Goal: Task Accomplishment & Management: Use online tool/utility

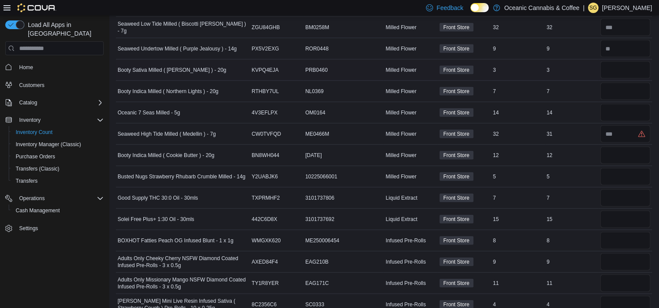
scroll to position [1942, 0]
click at [612, 61] on input "number" at bounding box center [625, 69] width 50 height 17
click at [623, 83] on input "number" at bounding box center [625, 91] width 50 height 17
type input "*"
click at [625, 61] on input "number" at bounding box center [625, 69] width 50 height 17
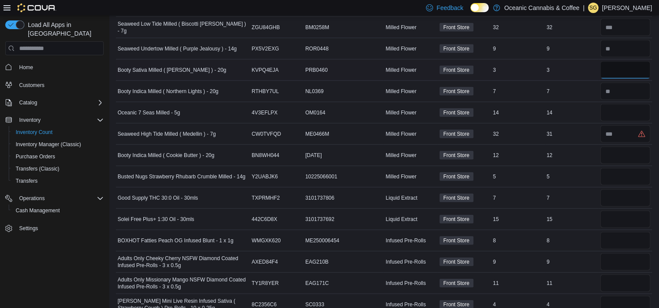
click at [619, 61] on input "number" at bounding box center [625, 69] width 50 height 17
type input "**"
click at [622, 64] on input "**" at bounding box center [625, 69] width 50 height 17
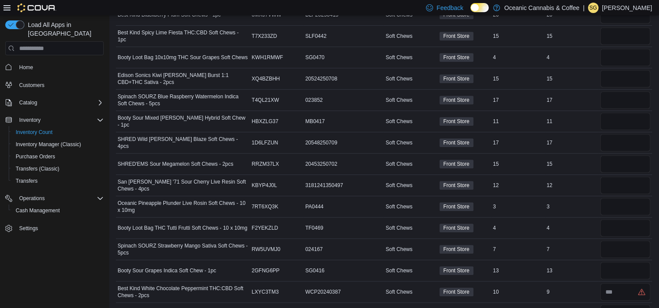
scroll to position [0, 0]
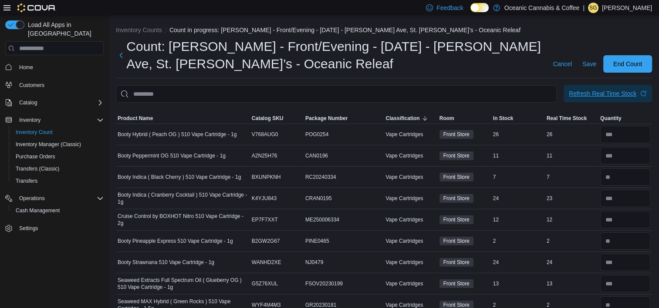
type input "*"
click at [623, 94] on div "Refresh Real Time Stock" at bounding box center [602, 93] width 67 height 9
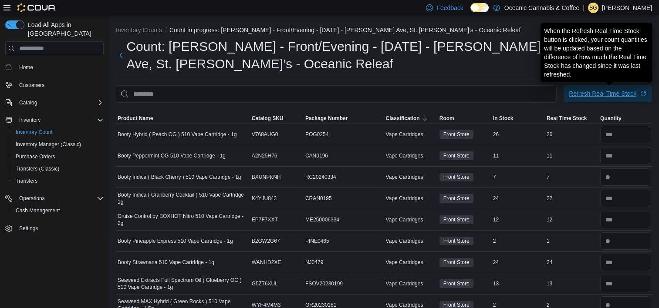
click at [623, 94] on div "Refresh Real Time Stock" at bounding box center [602, 93] width 67 height 9
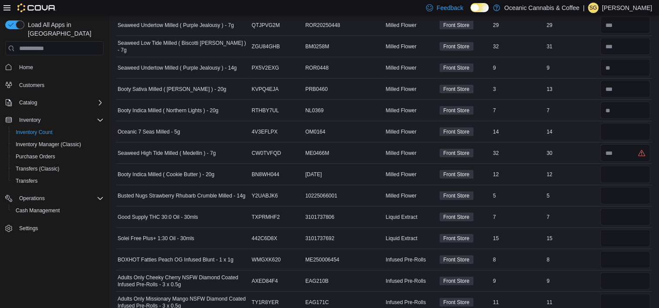
scroll to position [1921, 0]
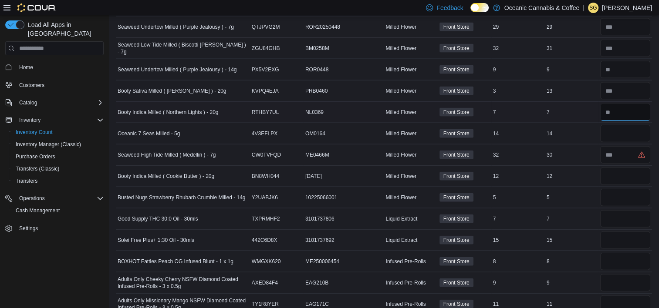
click at [628, 105] on input "number" at bounding box center [625, 112] width 50 height 17
click at [627, 125] on input "number" at bounding box center [625, 133] width 50 height 17
type input "**"
click at [626, 151] on input "number" at bounding box center [625, 154] width 50 height 17
type input "**"
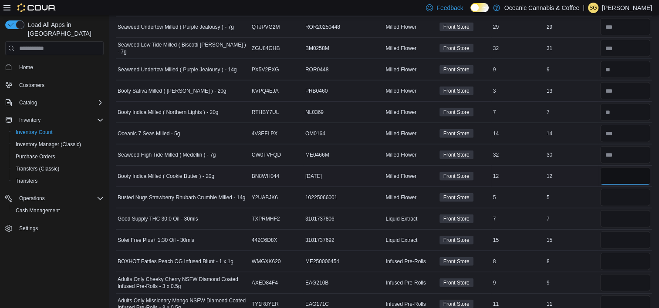
click at [624, 172] on input "number" at bounding box center [625, 176] width 50 height 17
click at [633, 168] on input "number" at bounding box center [625, 176] width 50 height 17
type input "**"
click at [635, 189] on input "number" at bounding box center [625, 197] width 50 height 17
type input "*"
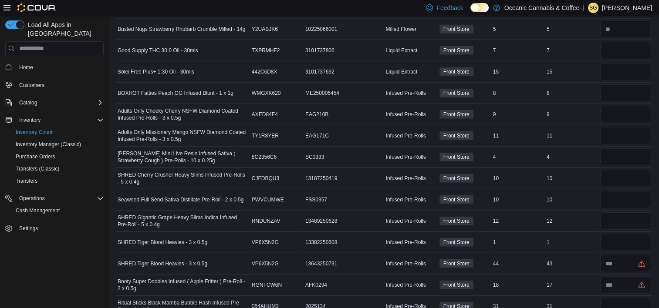
scroll to position [2089, 0]
click at [623, 42] on input "number" at bounding box center [625, 50] width 50 height 17
type input "*"
type input "**"
click at [623, 89] on input "number" at bounding box center [625, 93] width 50 height 17
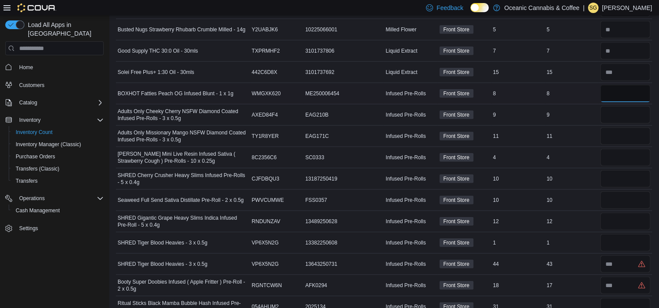
click at [630, 85] on input "number" at bounding box center [625, 93] width 50 height 17
type input "*"
type input "**"
type input "*"
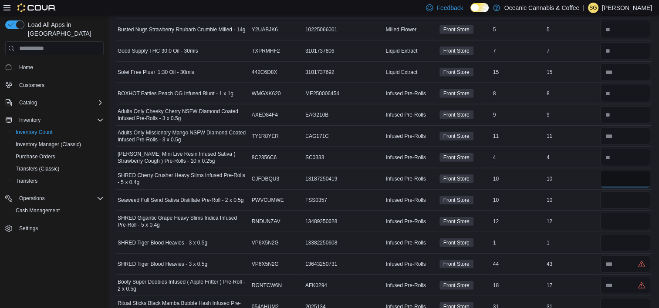
type input "**"
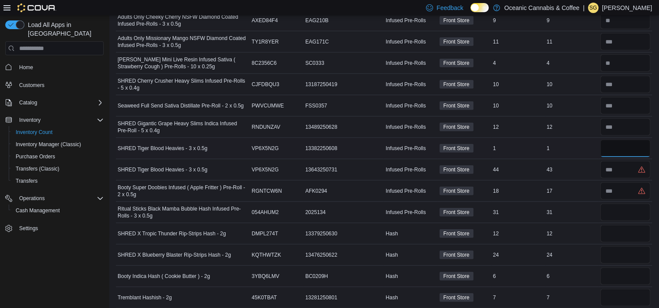
scroll to position [2194, 0]
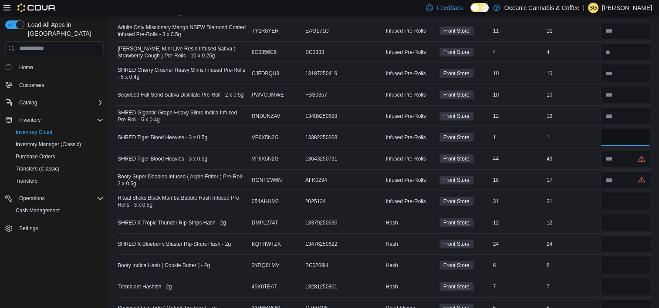
type input "*"
click at [621, 153] on input "number" at bounding box center [625, 158] width 50 height 17
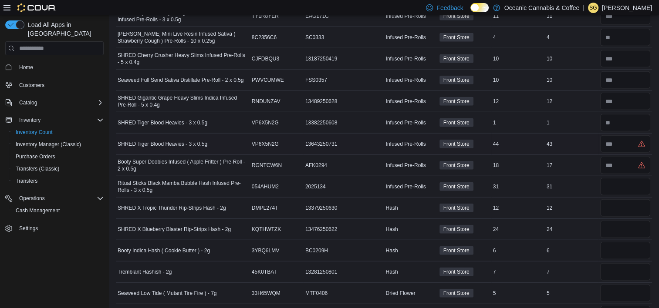
scroll to position [2208, 0]
click at [622, 136] on input "number" at bounding box center [625, 144] width 50 height 17
type input "**"
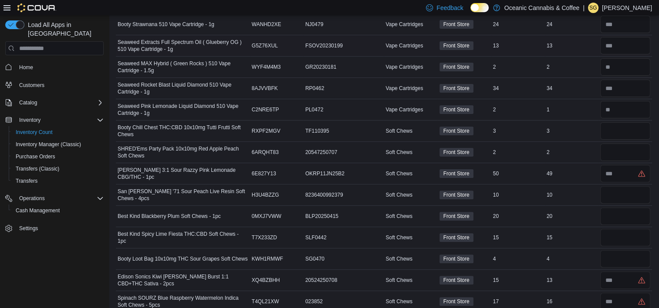
scroll to position [0, 0]
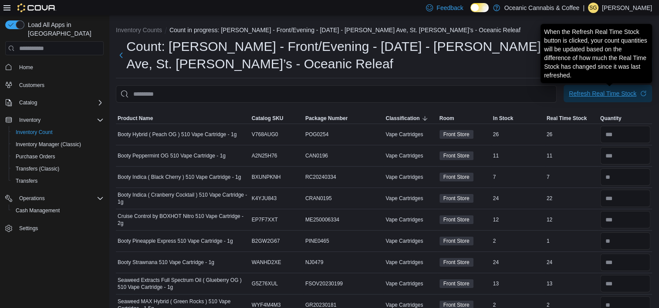
click at [628, 94] on div "Refresh Real Time Stock" at bounding box center [602, 93] width 67 height 9
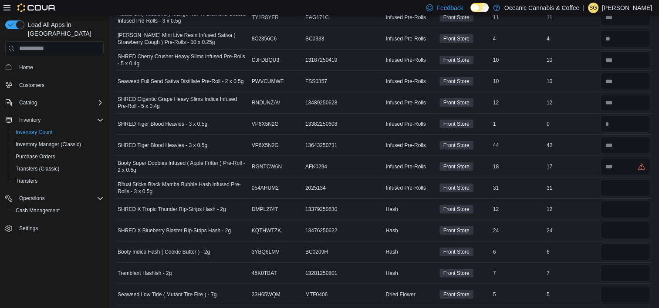
scroll to position [2281, 0]
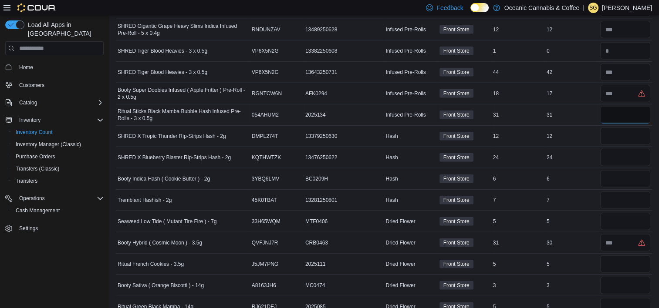
click at [624, 106] on input "number" at bounding box center [625, 114] width 50 height 17
click at [629, 85] on input "number" at bounding box center [625, 93] width 50 height 17
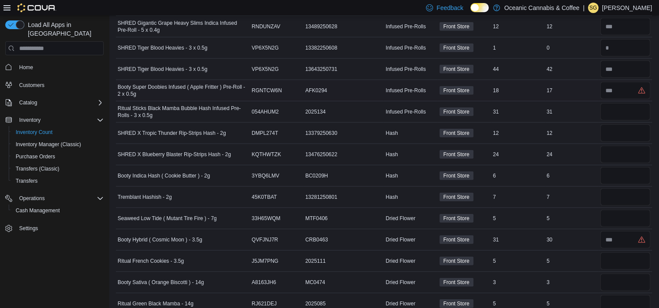
scroll to position [2284, 0]
click at [629, 84] on input "number" at bounding box center [625, 89] width 50 height 17
type input "**"
click at [628, 103] on input "number" at bounding box center [625, 111] width 50 height 17
click at [630, 103] on input "number" at bounding box center [625, 111] width 50 height 17
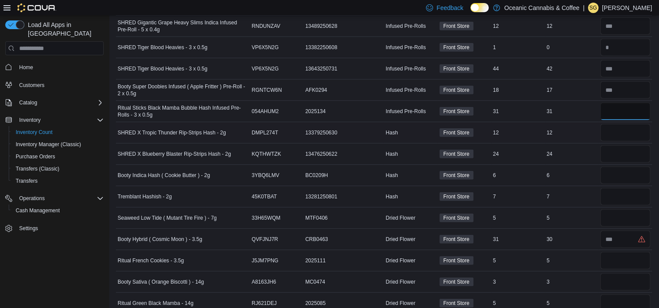
type input "**"
click at [640, 128] on input "number" at bounding box center [625, 132] width 50 height 17
click at [634, 124] on input "number" at bounding box center [625, 132] width 50 height 17
type input "**"
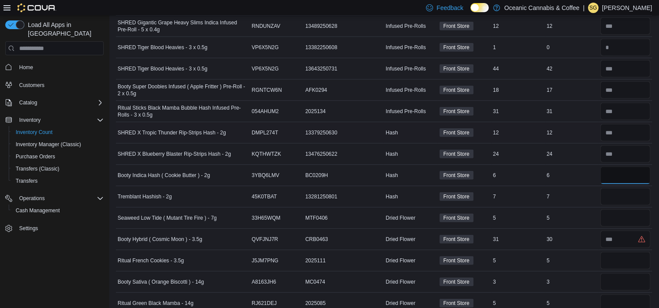
type input "*"
click at [620, 233] on input "number" at bounding box center [625, 239] width 50 height 17
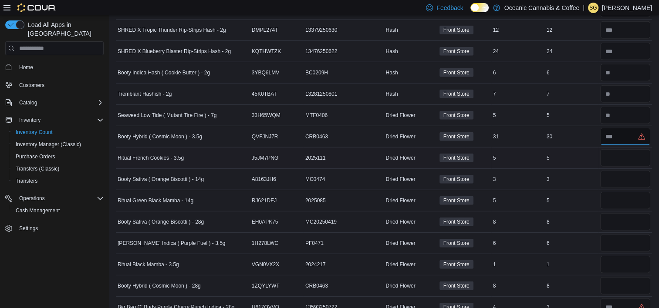
scroll to position [2391, 0]
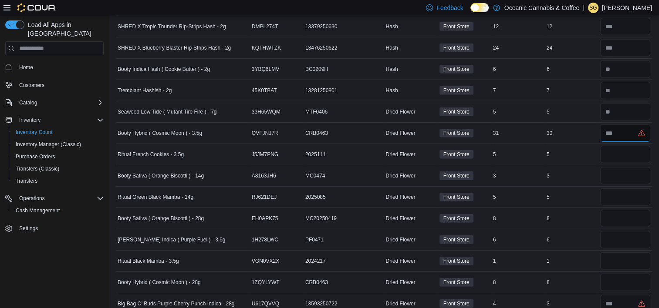
type input "**"
click at [620, 146] on input "number" at bounding box center [625, 154] width 50 height 17
type input "*"
click at [627, 189] on input "number" at bounding box center [625, 197] width 50 height 17
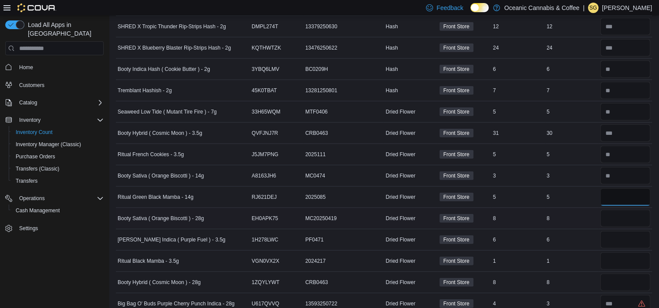
type input "*"
click at [630, 212] on input "number" at bounding box center [625, 218] width 50 height 17
type input "*"
click at [629, 231] on input "number" at bounding box center [625, 239] width 50 height 17
type input "*"
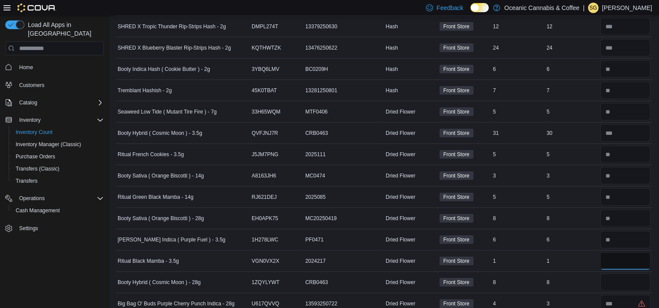
click at [635, 254] on input "number" at bounding box center [625, 261] width 50 height 17
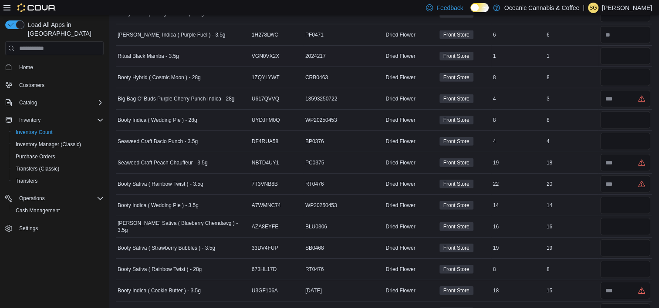
scroll to position [2600, 0]
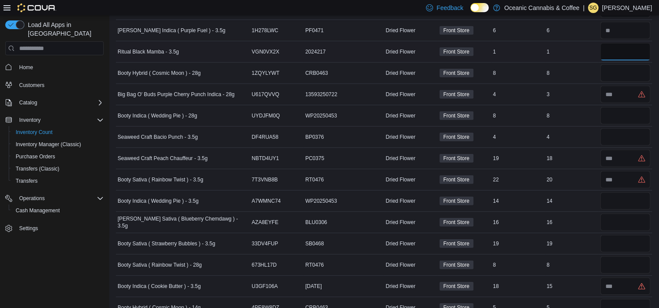
click at [632, 43] on input "number" at bounding box center [625, 51] width 50 height 17
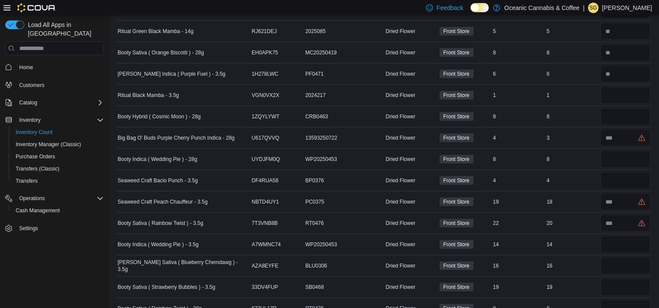
scroll to position [2557, 0]
click at [632, 87] on input "number" at bounding box center [625, 95] width 50 height 17
type input "*"
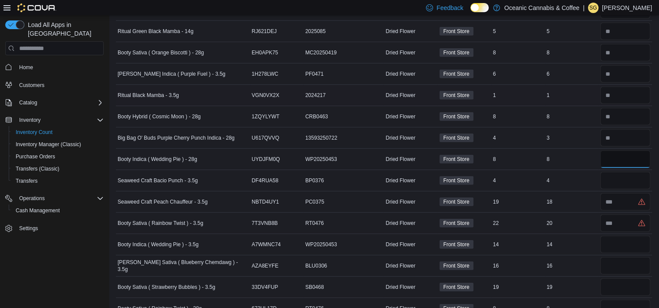
type input "*"
click at [628, 108] on input "number" at bounding box center [625, 116] width 50 height 17
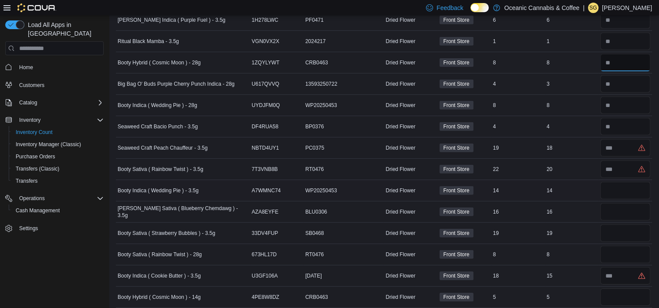
scroll to position [2611, 0]
click at [633, 139] on input "number" at bounding box center [625, 147] width 50 height 17
type input "**"
click at [636, 161] on input "number" at bounding box center [625, 169] width 50 height 17
type input "**"
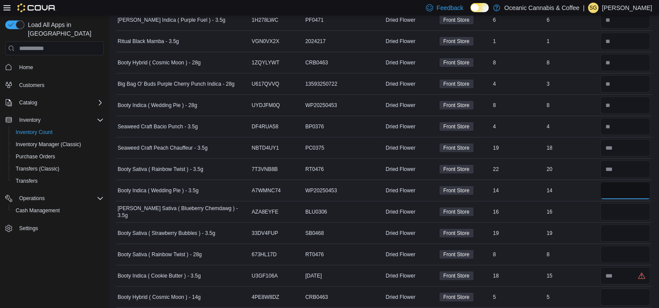
click at [636, 182] on input "number" at bounding box center [625, 190] width 50 height 17
type input "**"
click at [632, 205] on input "number" at bounding box center [625, 211] width 50 height 17
type input "**"
click at [624, 225] on input "number" at bounding box center [625, 233] width 50 height 17
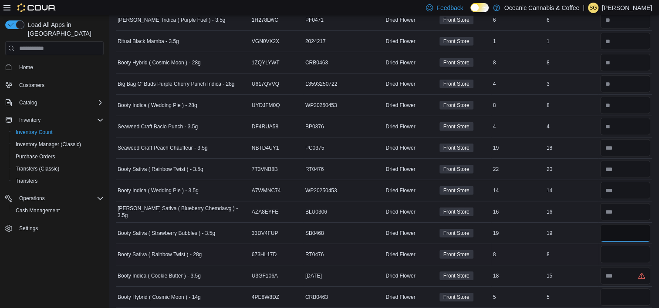
type input "**"
click at [623, 246] on input "number" at bounding box center [625, 254] width 50 height 17
type input "*"
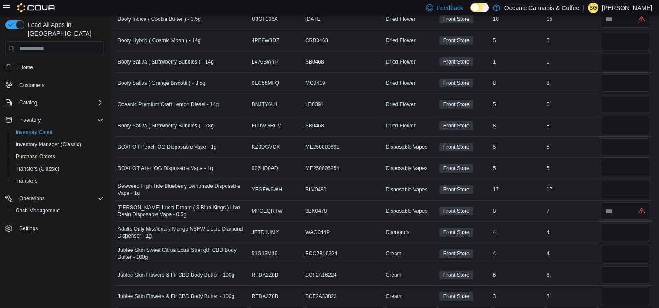
scroll to position [2832, 0]
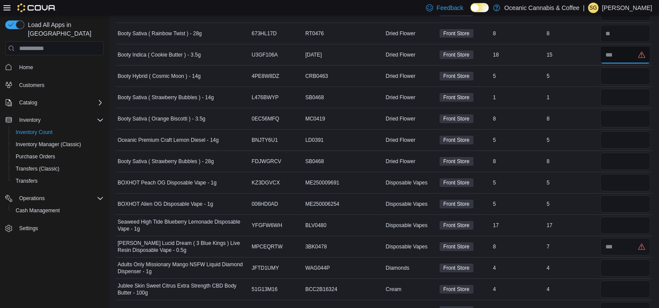
click at [626, 46] on input "number" at bounding box center [625, 54] width 50 height 17
type input "**"
click at [623, 67] on input "number" at bounding box center [625, 75] width 50 height 17
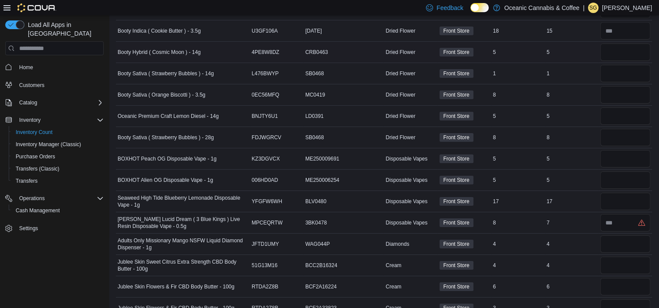
scroll to position [2857, 0]
click at [624, 42] on input "number" at bounding box center [625, 50] width 50 height 17
type input "*"
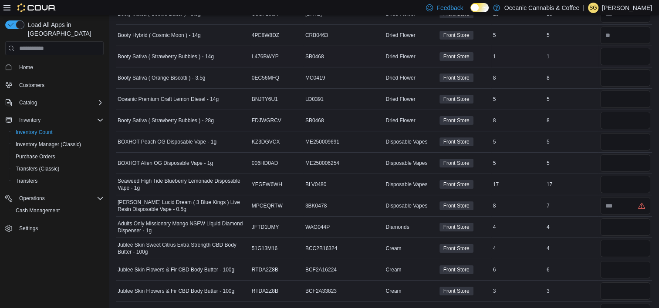
scroll to position [2874, 0]
click at [627, 47] on input "number" at bounding box center [625, 55] width 50 height 17
type input "*"
click at [634, 90] on input "number" at bounding box center [625, 98] width 50 height 17
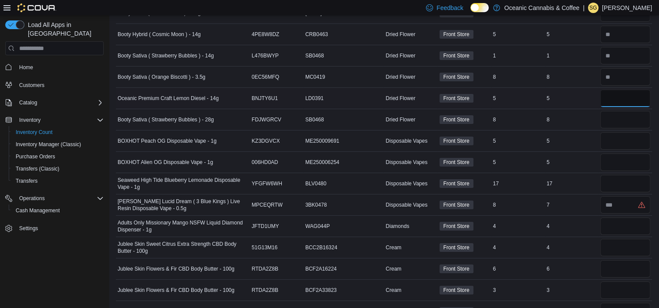
type input "*"
click at [637, 111] on input "number" at bounding box center [625, 119] width 50 height 17
type input "*"
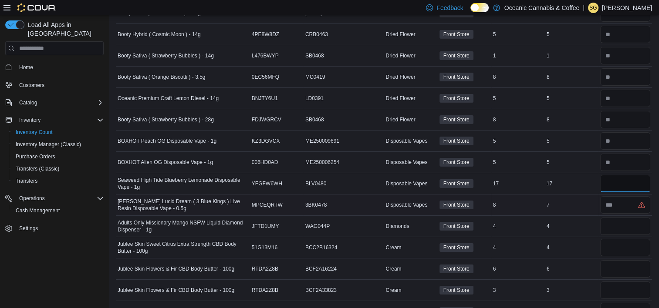
type input "**"
click at [634, 196] on input "number" at bounding box center [625, 204] width 50 height 17
type input "*"
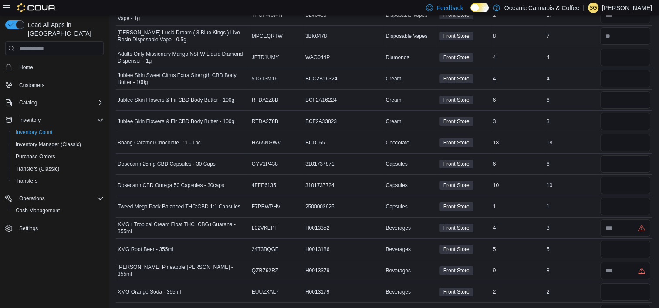
scroll to position [3043, 0]
click at [621, 48] on input "number" at bounding box center [625, 56] width 50 height 17
type input "*"
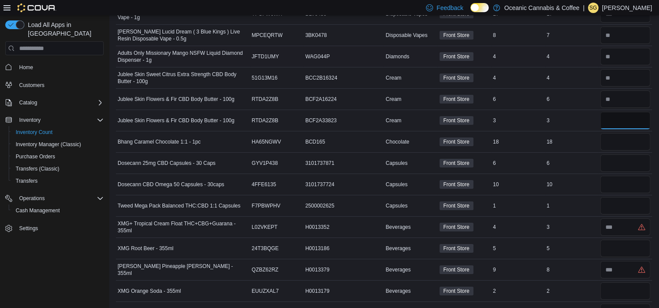
type input "*"
type input "**"
type input "*"
type input "**"
click at [628, 199] on input "number" at bounding box center [625, 205] width 50 height 17
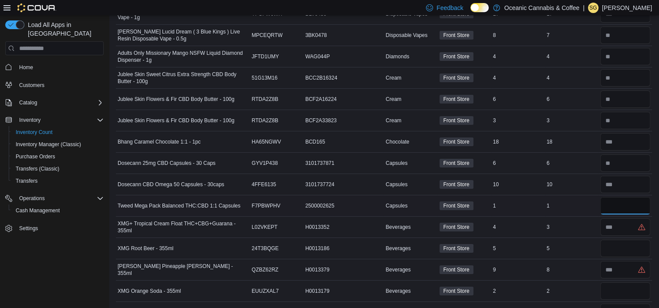
type input "*"
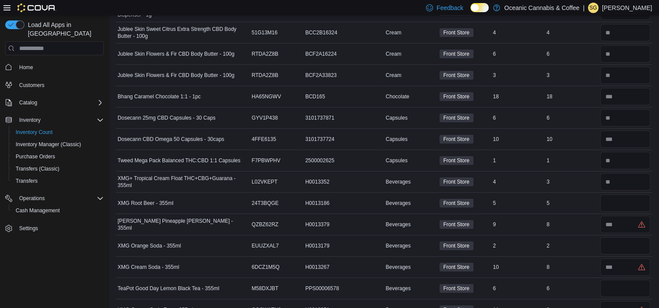
scroll to position [3089, 0]
click at [626, 194] on input "number" at bounding box center [625, 202] width 50 height 17
type input "*"
click at [627, 237] on input "number" at bounding box center [625, 245] width 50 height 17
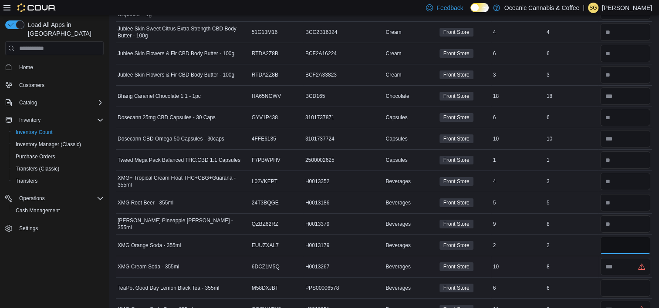
type input "*"
click at [629, 258] on input "number" at bounding box center [625, 266] width 50 height 17
type input "*"
click at [624, 280] on input "number" at bounding box center [625, 288] width 50 height 17
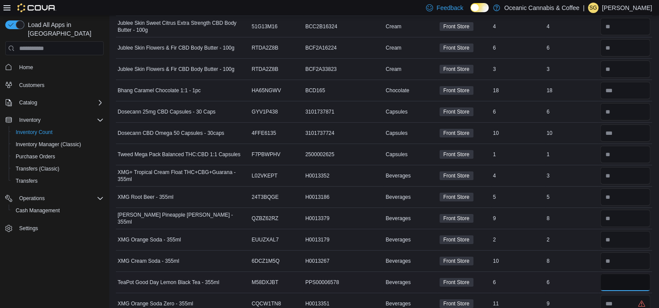
click at [624, 274] on input "number" at bounding box center [625, 282] width 50 height 17
type input "*"
click at [625, 295] on input "number" at bounding box center [625, 303] width 50 height 17
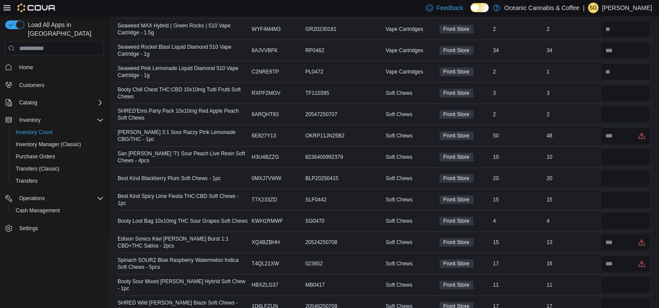
scroll to position [271, 0]
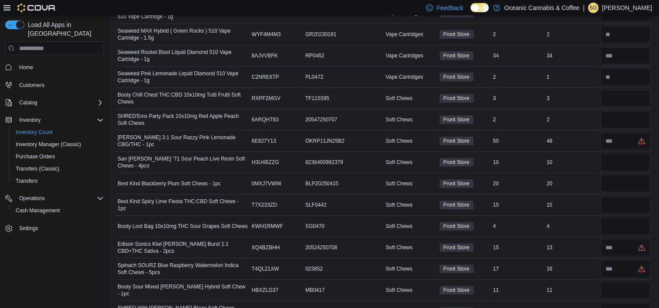
type input "*"
click at [625, 101] on input "number" at bounding box center [625, 98] width 50 height 17
click at [621, 99] on input "number" at bounding box center [625, 98] width 50 height 17
click at [622, 77] on input "number" at bounding box center [625, 76] width 50 height 17
click at [625, 91] on input "number" at bounding box center [625, 98] width 50 height 17
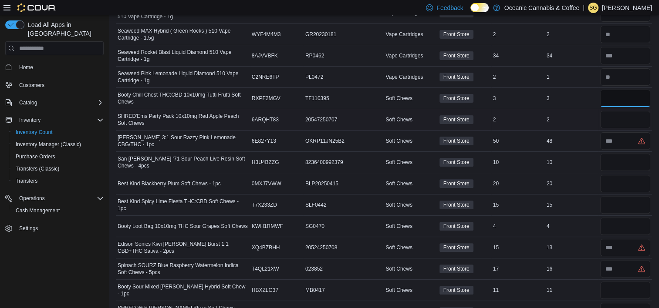
type input "*"
click at [623, 120] on input "number" at bounding box center [625, 119] width 50 height 17
type input "*"
click at [625, 140] on input "number" at bounding box center [625, 140] width 50 height 17
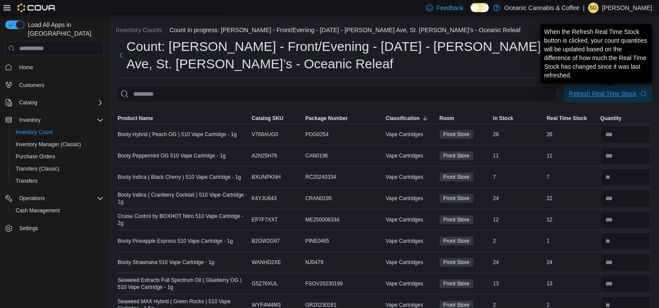
click at [603, 91] on div "Refresh Real Time Stock" at bounding box center [602, 93] width 67 height 9
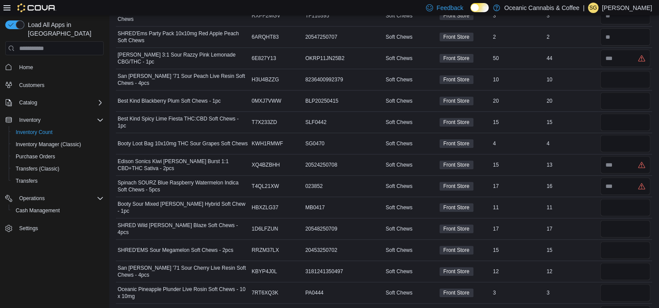
scroll to position [354, 0]
click at [630, 59] on input "number" at bounding box center [625, 57] width 50 height 17
type input "**"
click at [631, 74] on input "number" at bounding box center [625, 78] width 50 height 17
click at [632, 75] on input "number" at bounding box center [625, 78] width 50 height 17
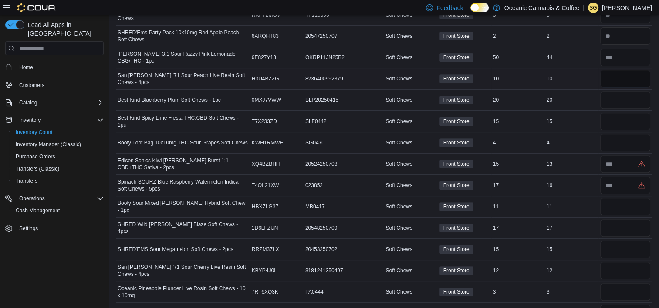
type input "**"
click at [625, 135] on input "number" at bounding box center [625, 142] width 50 height 17
click at [625, 138] on input "number" at bounding box center [625, 142] width 50 height 17
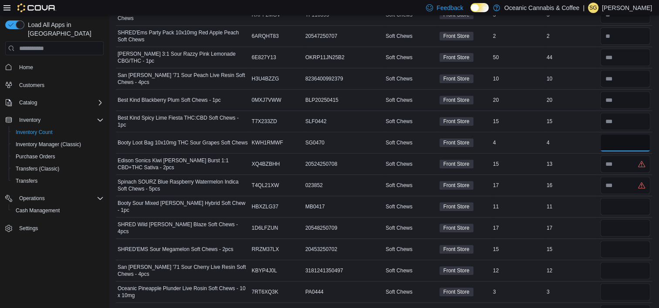
click at [627, 140] on input "number" at bounding box center [625, 142] width 50 height 17
click at [625, 143] on input "number" at bounding box center [625, 142] width 50 height 17
click at [622, 141] on input "number" at bounding box center [625, 142] width 50 height 17
click at [623, 139] on input "number" at bounding box center [625, 142] width 50 height 17
click at [619, 141] on input "number" at bounding box center [625, 142] width 50 height 17
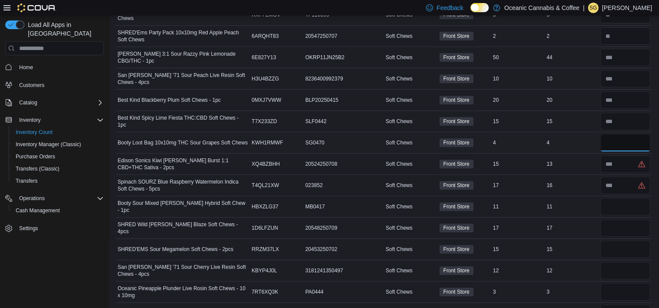
click at [613, 143] on input "number" at bounding box center [625, 142] width 50 height 17
click at [621, 141] on input "number" at bounding box center [625, 142] width 50 height 17
click at [632, 141] on input "number" at bounding box center [625, 142] width 50 height 17
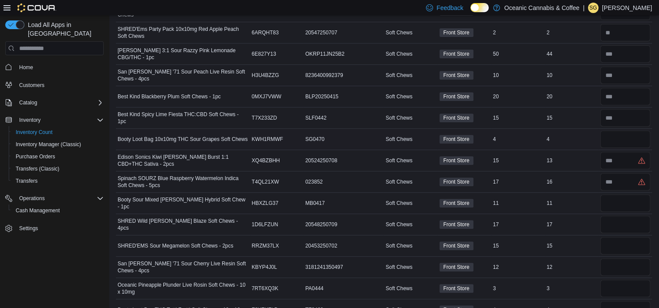
scroll to position [358, 0]
click at [630, 138] on input "number" at bounding box center [625, 138] width 50 height 17
click at [632, 138] on input "number" at bounding box center [625, 138] width 50 height 17
click at [633, 138] on input "number" at bounding box center [625, 138] width 50 height 17
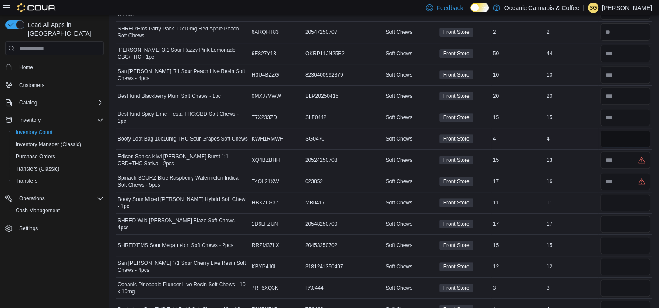
click at [630, 136] on input "number" at bounding box center [625, 138] width 50 height 17
type input "*"
click at [634, 152] on input "number" at bounding box center [625, 160] width 50 height 17
click at [634, 154] on input "number" at bounding box center [625, 160] width 50 height 17
type input "**"
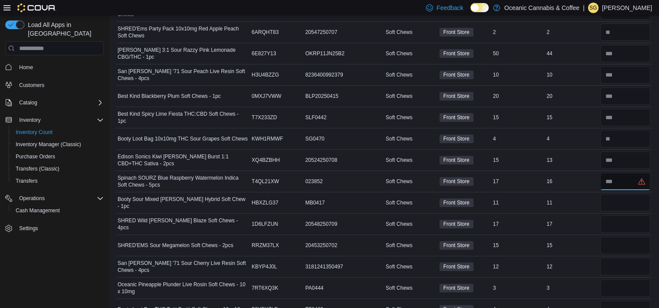
click at [634, 179] on input "number" at bounding box center [625, 181] width 50 height 17
type input "**"
click at [634, 200] on input "number" at bounding box center [625, 202] width 50 height 17
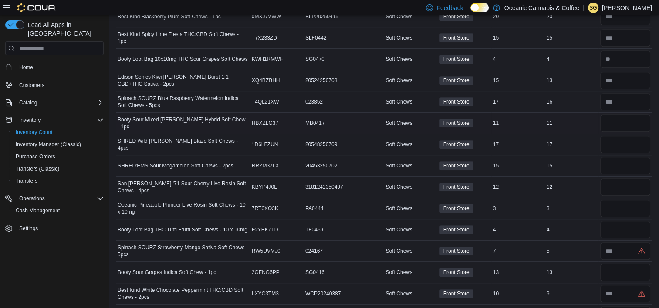
scroll to position [430, 0]
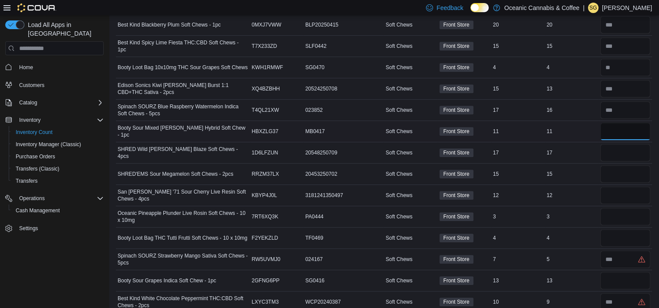
click at [630, 126] on input "number" at bounding box center [625, 131] width 50 height 17
type input "**"
click at [629, 172] on input "number" at bounding box center [625, 173] width 50 height 17
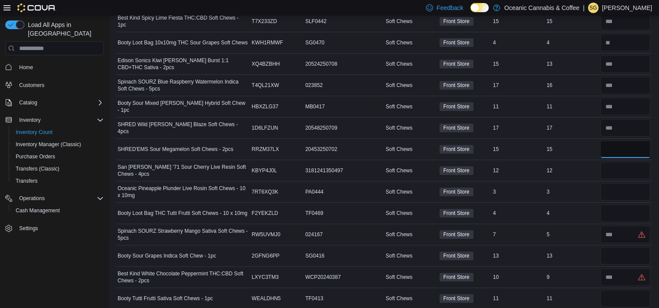
scroll to position [455, 0]
type input "**"
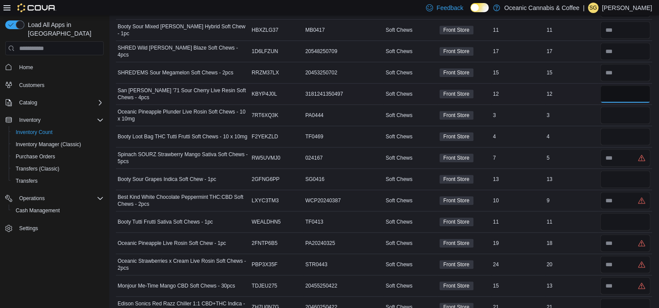
click at [627, 91] on input "number" at bounding box center [625, 93] width 50 height 17
type input "**"
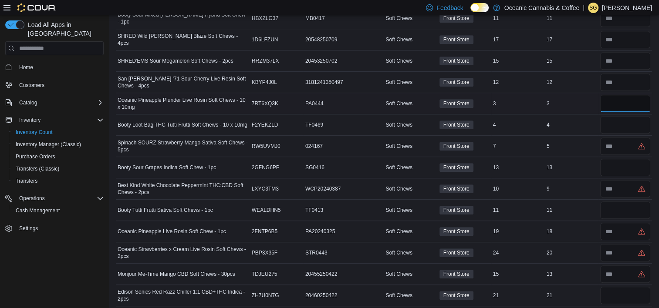
click at [621, 96] on input "number" at bounding box center [625, 103] width 50 height 17
type input "*"
click at [623, 119] on input "number" at bounding box center [625, 124] width 50 height 17
type input "*"
click at [633, 141] on input "number" at bounding box center [625, 146] width 50 height 17
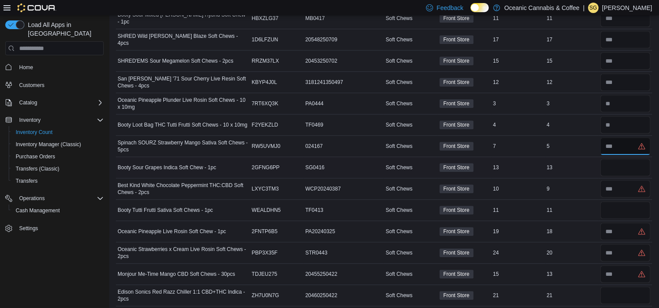
type input "*"
click at [637, 167] on input "number" at bounding box center [625, 167] width 50 height 17
type input "**"
click at [637, 185] on input "number" at bounding box center [625, 188] width 50 height 17
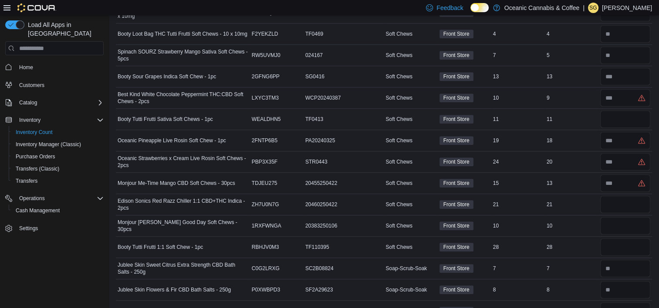
scroll to position [633, 0]
click at [627, 91] on input "number" at bounding box center [625, 98] width 50 height 17
type input "*"
click at [627, 115] on input "number" at bounding box center [625, 119] width 50 height 17
type input "**"
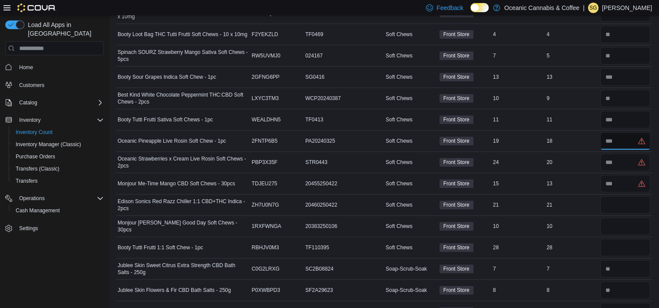
click at [627, 138] on input "number" at bounding box center [625, 140] width 50 height 17
type input "**"
click at [628, 158] on input "number" at bounding box center [625, 162] width 50 height 17
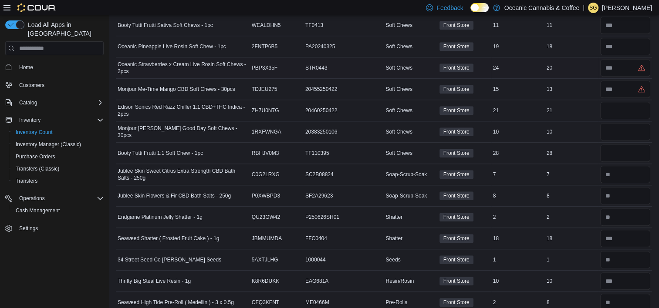
scroll to position [735, 0]
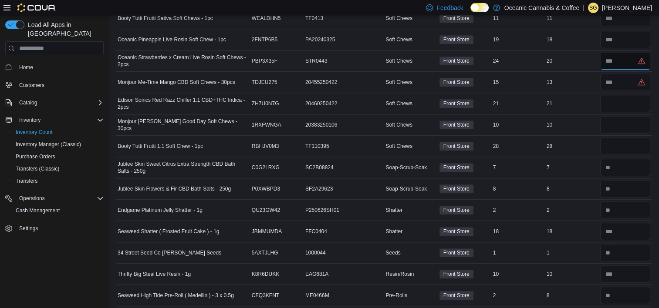
click at [623, 56] on input "number" at bounding box center [625, 60] width 50 height 17
type input "**"
click at [637, 77] on input "number" at bounding box center [625, 82] width 50 height 17
type input "**"
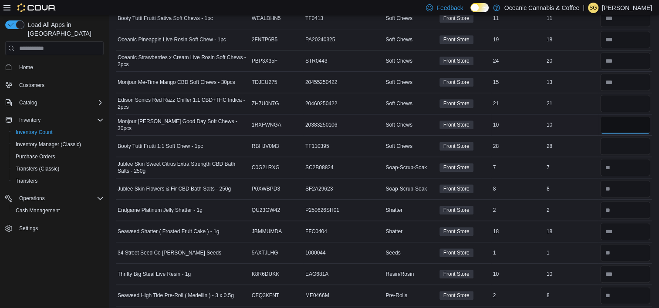
click at [637, 117] on input "number" at bounding box center [625, 124] width 50 height 17
type input "**"
click at [632, 141] on input "number" at bounding box center [625, 146] width 50 height 17
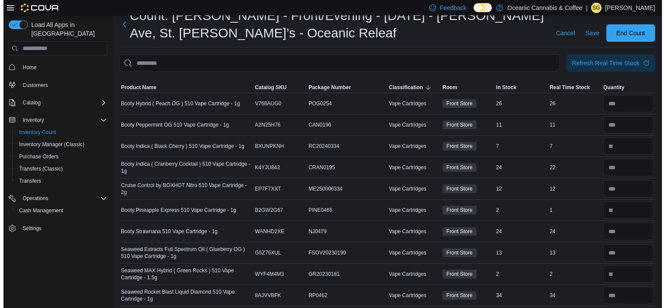
scroll to position [0, 0]
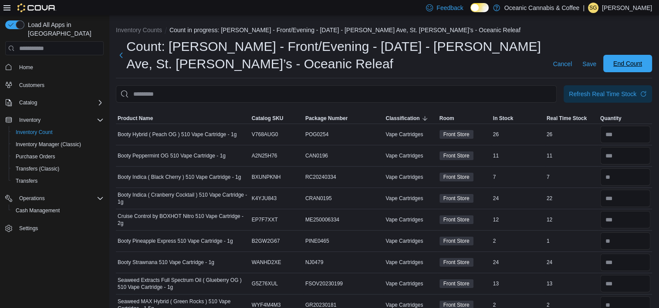
type input "**"
click at [640, 64] on span "End Count" at bounding box center [627, 63] width 29 height 9
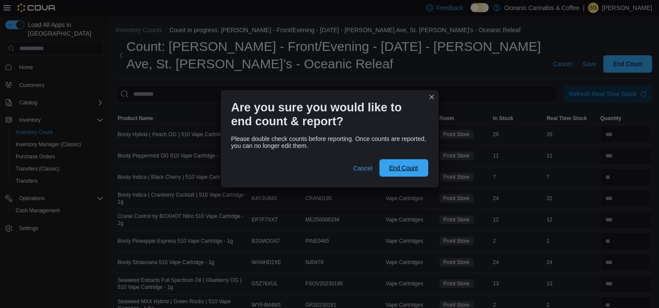
click at [394, 164] on span "End Count" at bounding box center [403, 168] width 29 height 9
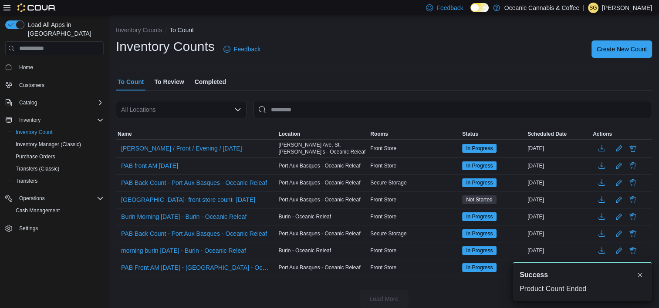
click at [177, 85] on span "To Review" at bounding box center [169, 81] width 30 height 17
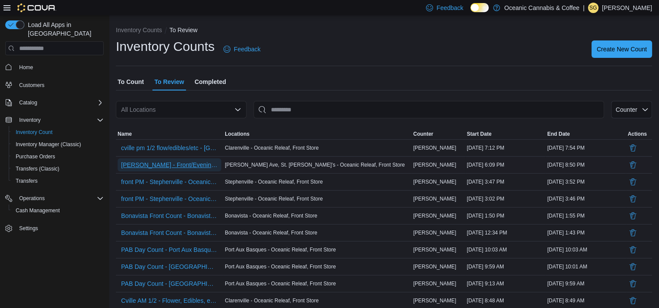
click at [195, 165] on span "[PERSON_NAME] - Front/Evening - [DATE] - [PERSON_NAME] Ave, St. [PERSON_NAME]’s…" at bounding box center [169, 165] width 97 height 9
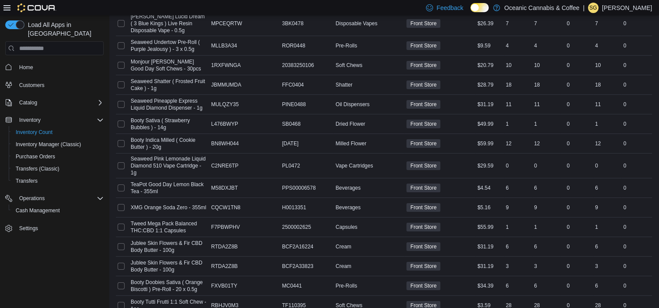
scroll to position [3015, 0]
